Goal: Find specific page/section: Find specific page/section

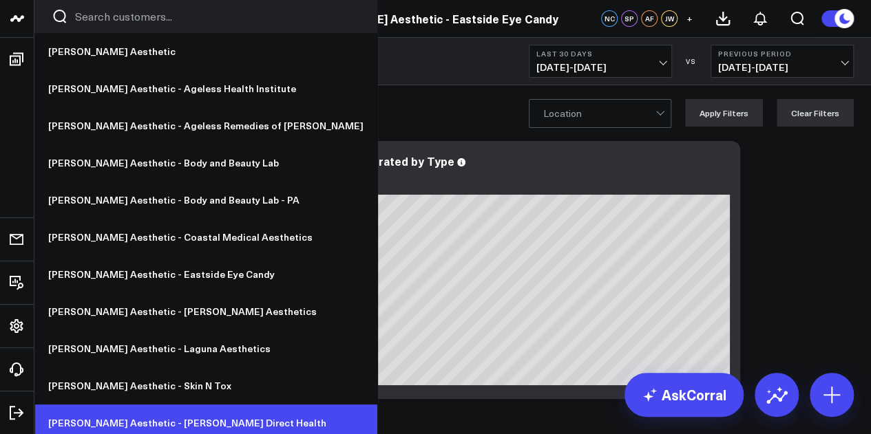
scroll to position [7, 0]
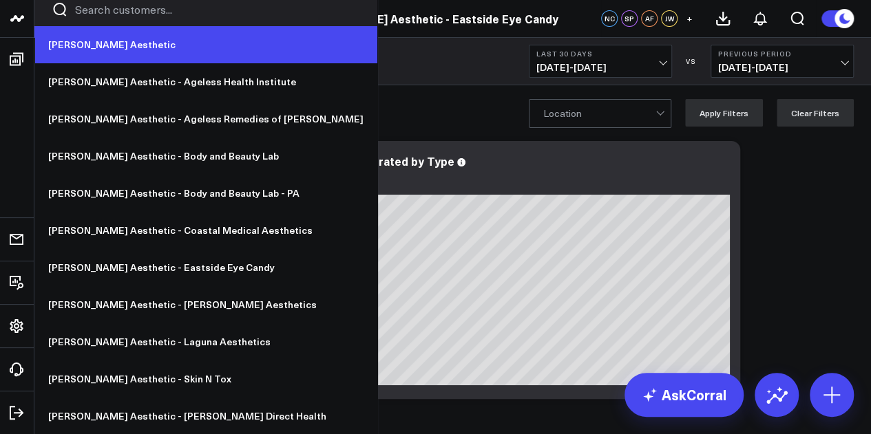
click at [99, 48] on link "[PERSON_NAME] Aesthetic" at bounding box center [205, 44] width 343 height 37
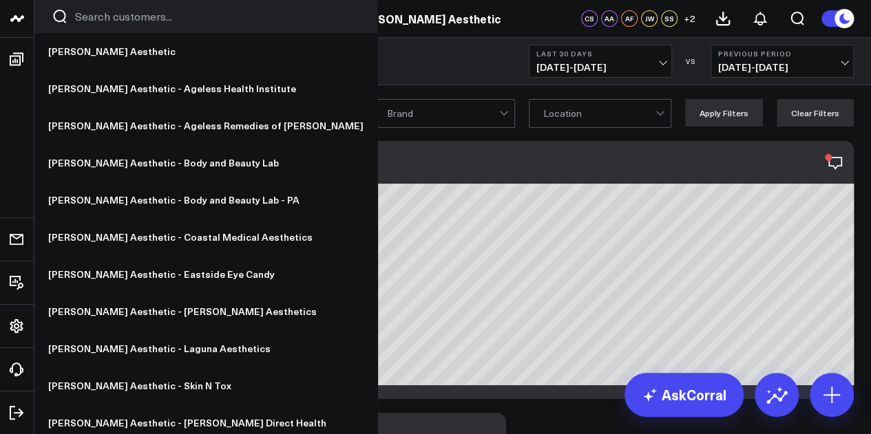
click at [140, 18] on input "Search customers input" at bounding box center [217, 16] width 285 height 15
type input "S"
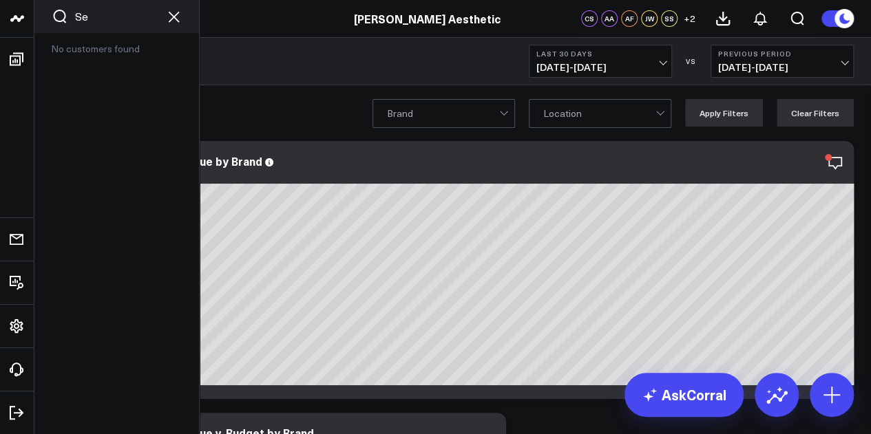
click at [140, 18] on input "Se" at bounding box center [116, 16] width 83 height 15
type input "Se"
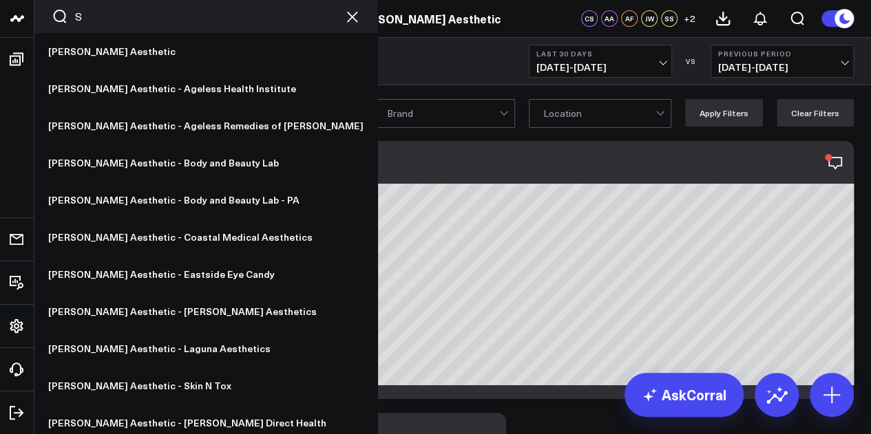
drag, startPoint x: 190, startPoint y: 3, endPoint x: 19, endPoint y: 17, distance: 171.3
click at [19, 17] on icon at bounding box center [17, 18] width 17 height 17
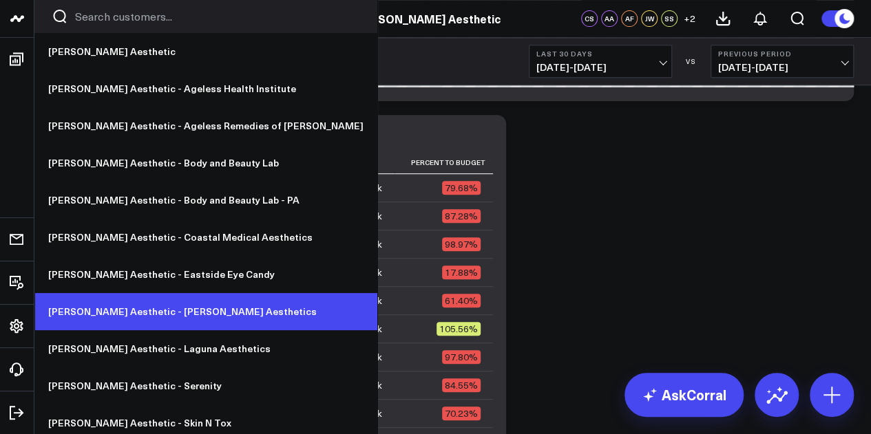
scroll to position [6, 0]
